Goal: Information Seeking & Learning: Understand process/instructions

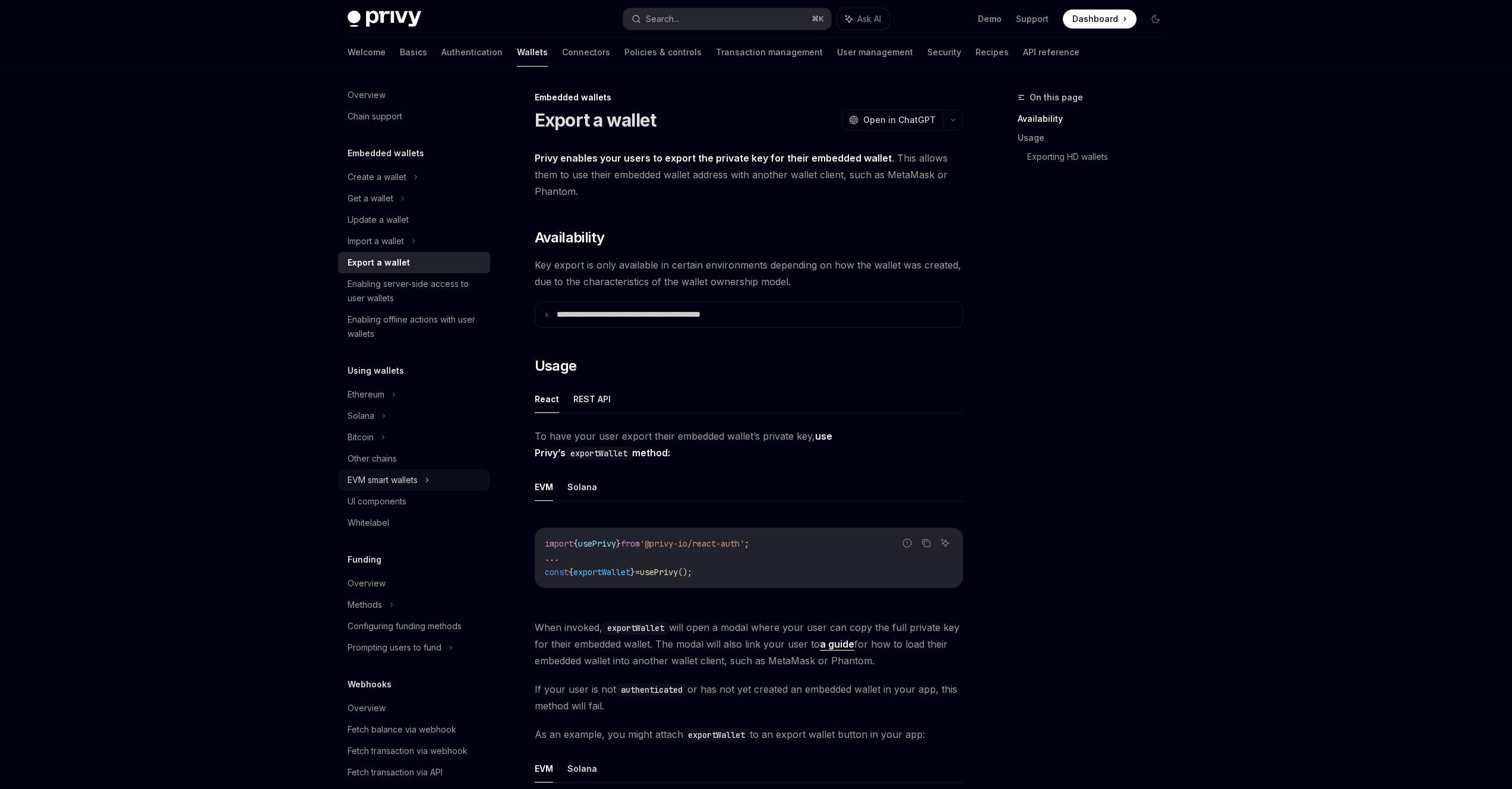
click at [435, 480] on div "EVM smart wallets" at bounding box center [413, 480] width 152 height 21
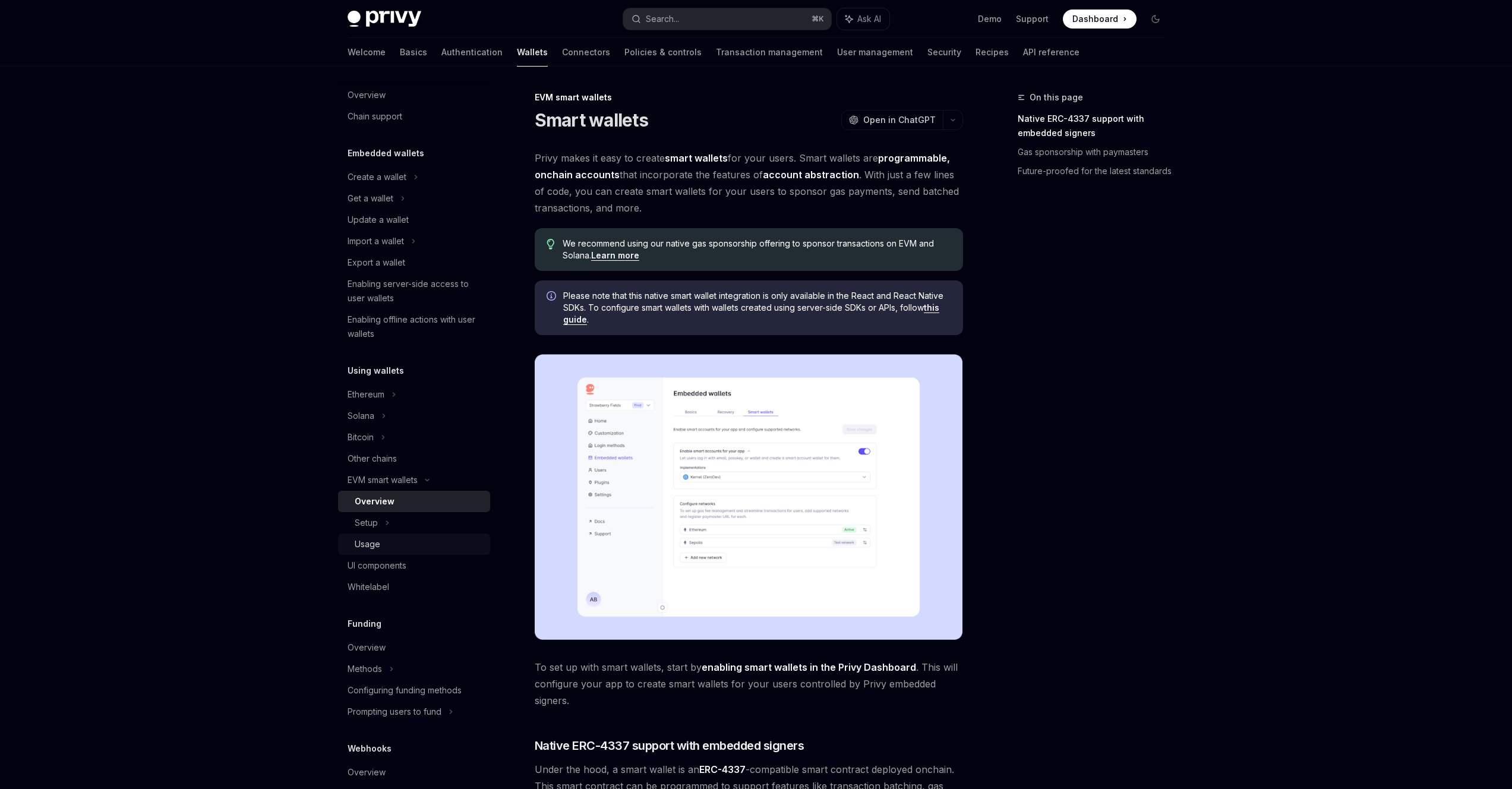
click at [416, 544] on div "Usage" at bounding box center [419, 544] width 128 height 14
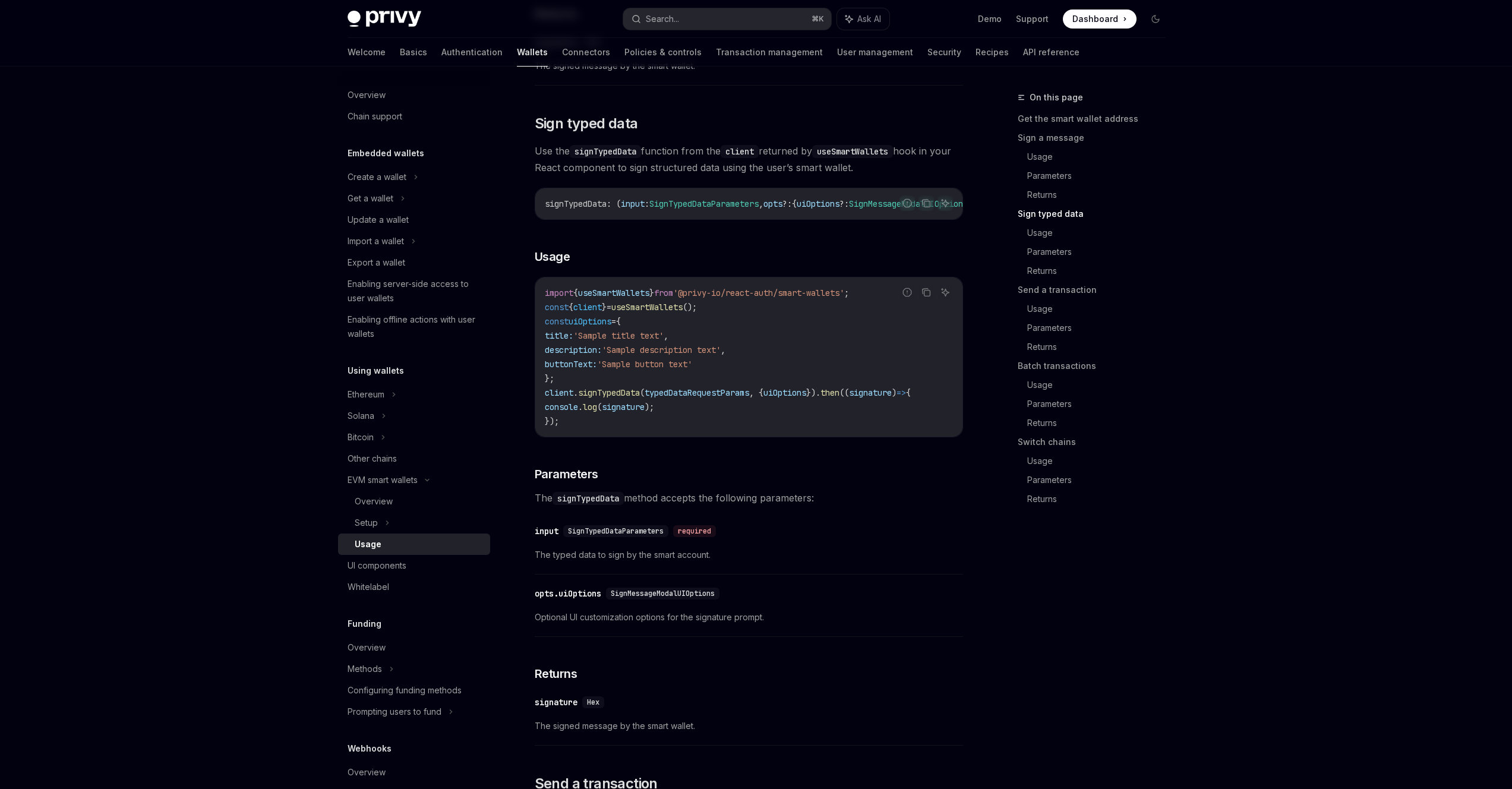
scroll to position [1145, 0]
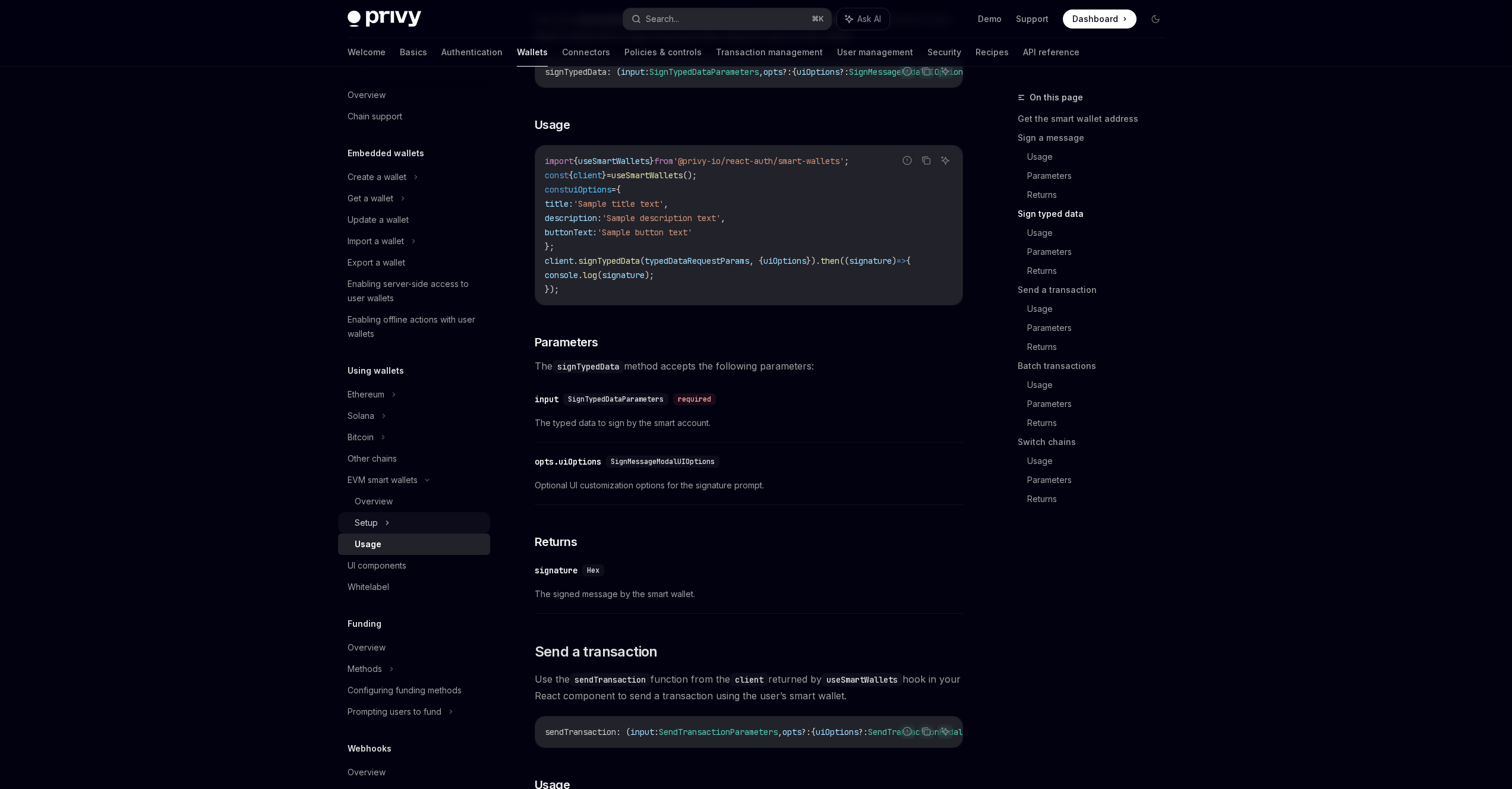
click at [460, 517] on div "Setup" at bounding box center [413, 522] width 152 height 21
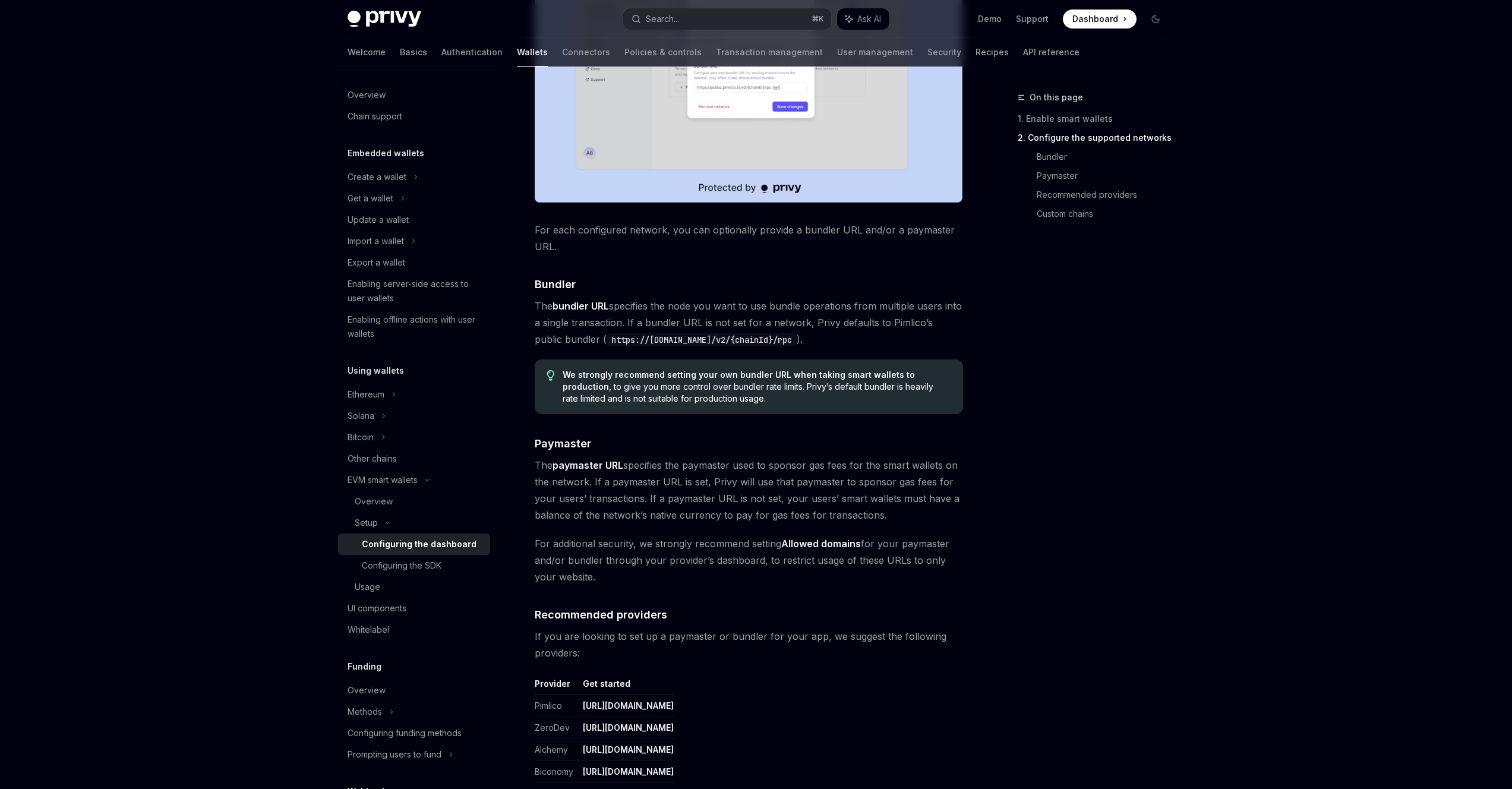
scroll to position [1326, 0]
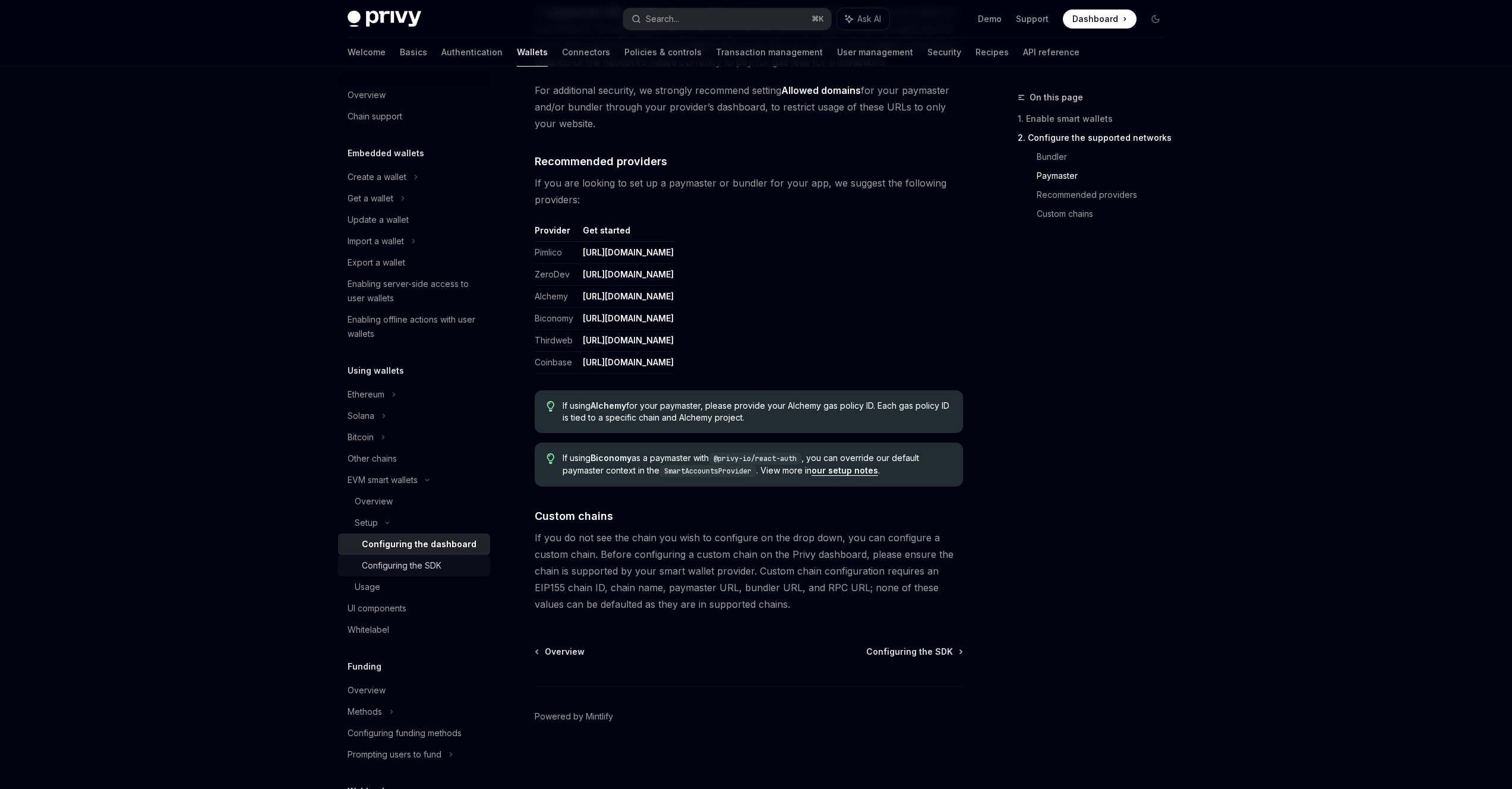
click at [451, 564] on div "Configuring the SDK" at bounding box center [422, 566] width 121 height 14
type textarea "*"
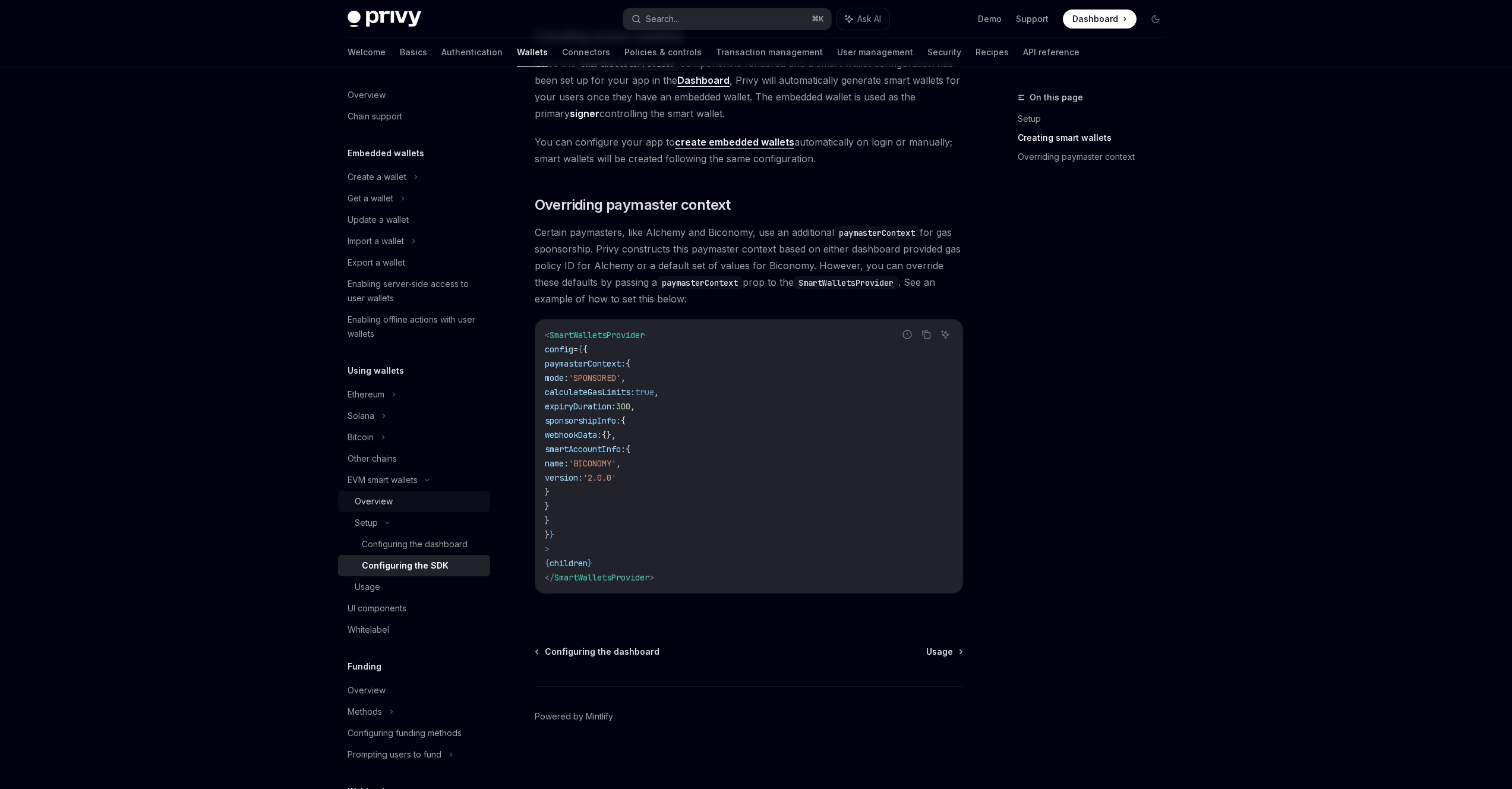
scroll to position [339, 0]
